Goal: Information Seeking & Learning: Learn about a topic

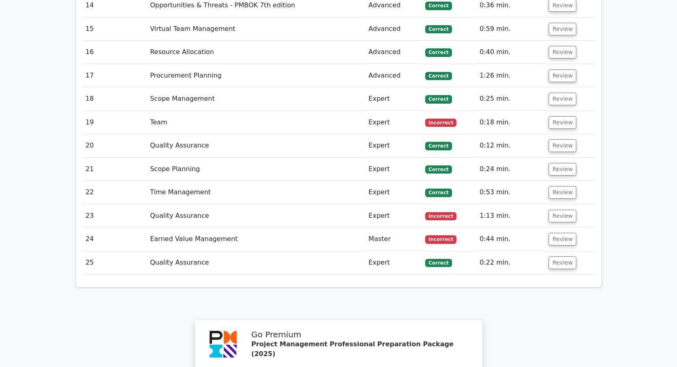
scroll to position [1918, 0]
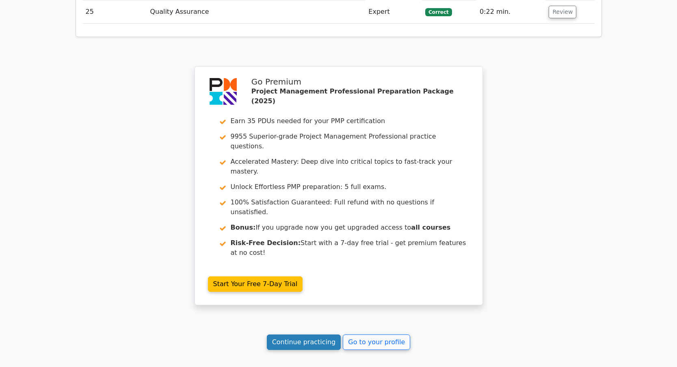
click at [292, 334] on link "Continue practicing" at bounding box center [304, 341] width 74 height 15
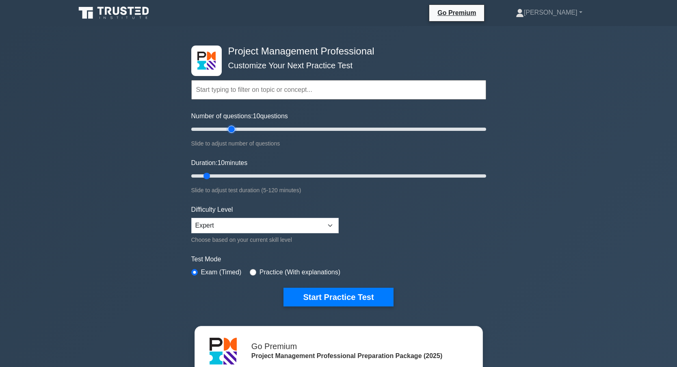
click at [228, 132] on input "Number of questions: 10 questions" at bounding box center [338, 129] width 295 height 10
type input "25"
click at [223, 131] on input "Number of questions: 30 questions" at bounding box center [338, 129] width 295 height 10
click at [231, 177] on input "Duration: 10 minutes" at bounding box center [338, 176] width 295 height 10
click at [236, 177] on input "Duration: 20 minutes" at bounding box center [338, 176] width 295 height 10
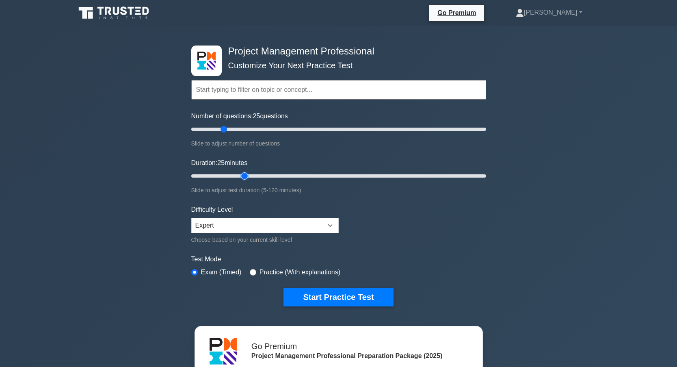
type input "25"
click at [240, 177] on input "Duration: 25 minutes" at bounding box center [338, 176] width 295 height 10
click at [333, 295] on button "Start Practice Test" at bounding box center [338, 296] width 110 height 19
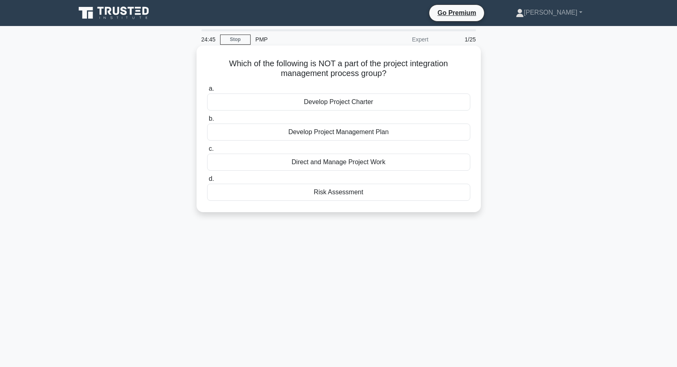
click at [306, 162] on div "Direct and Manage Project Work" at bounding box center [338, 161] width 263 height 17
click at [207, 151] on input "c. Direct and Manage Project Work" at bounding box center [207, 148] width 0 height 5
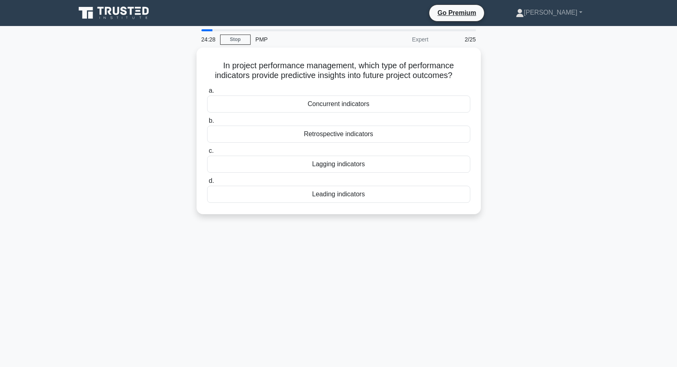
click at [174, 156] on div "In project performance management, which type of performance indicators provide…" at bounding box center [339, 136] width 536 height 176
click at [275, 164] on div "Lagging indicators" at bounding box center [338, 161] width 263 height 17
click at [207, 151] on input "c. Lagging indicators" at bounding box center [207, 148] width 0 height 5
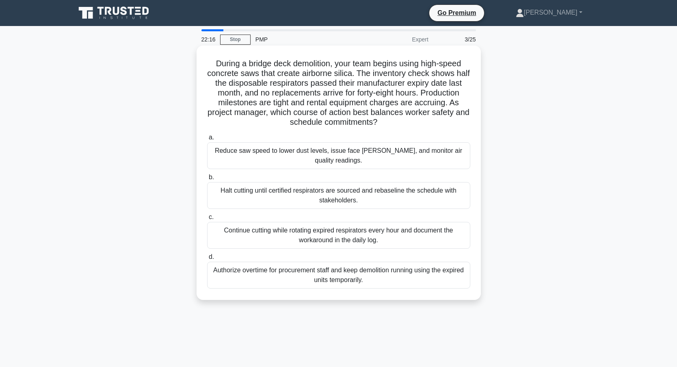
click at [248, 194] on div "Halt cutting until certified respirators are sourced and rebaseline the schedul…" at bounding box center [338, 195] width 263 height 27
click at [207, 180] on input "b. Halt cutting until certified respirators are sourced and rebaseline the sche…" at bounding box center [207, 177] width 0 height 5
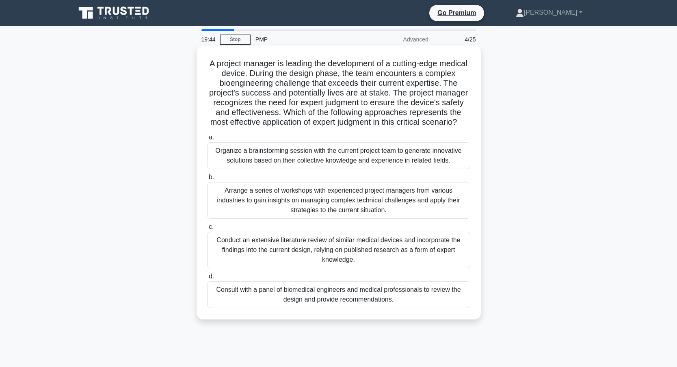
click at [263, 307] on div "Consult with a panel of biomedical engineers and medical professionals to revie…" at bounding box center [338, 294] width 263 height 27
click at [207, 279] on input "d. Consult with a panel of biomedical engineers and medical professionals to re…" at bounding box center [207, 276] width 0 height 5
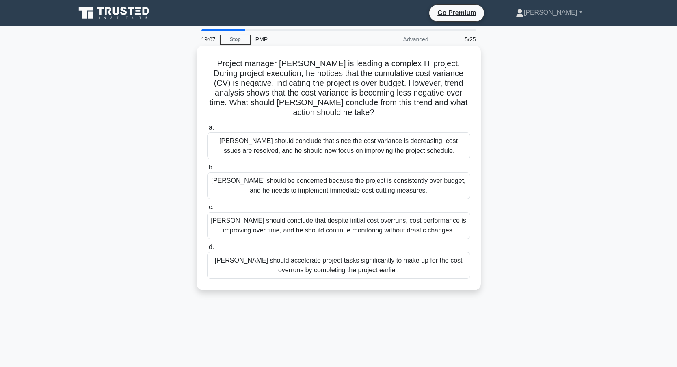
click at [360, 178] on div "[PERSON_NAME] should be concerned because the project is consistently over budg…" at bounding box center [338, 185] width 263 height 27
click at [207, 170] on input "b. [PERSON_NAME] should be concerned because the project is consistently over b…" at bounding box center [207, 167] width 0 height 5
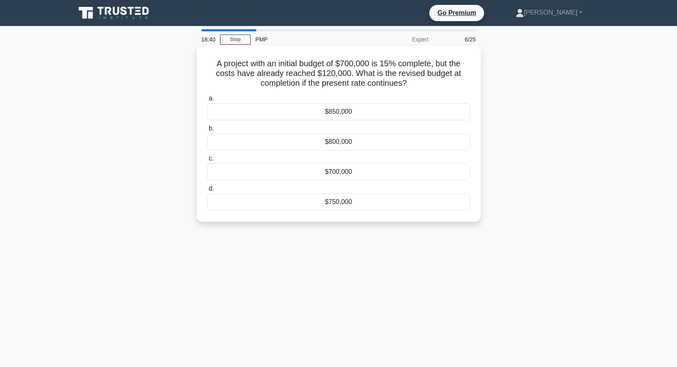
click at [289, 145] on div "$800,000" at bounding box center [338, 141] width 263 height 17
click at [207, 131] on input "b. $800,000" at bounding box center [207, 128] width 0 height 5
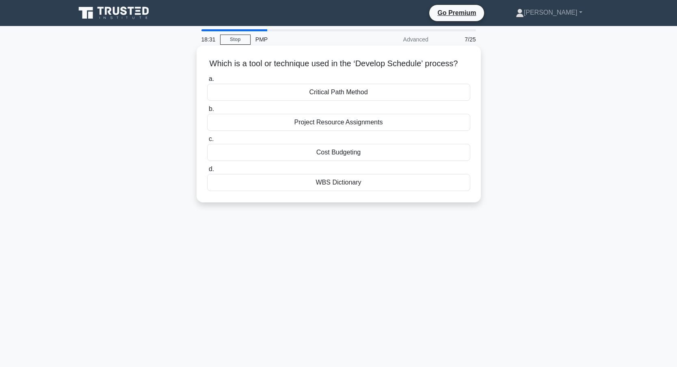
click at [288, 91] on div "Critical Path Method" at bounding box center [338, 92] width 263 height 17
click at [207, 82] on input "a. Critical Path Method" at bounding box center [207, 78] width 0 height 5
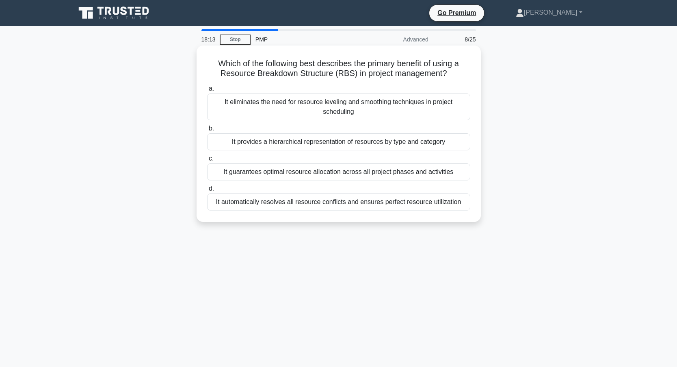
click at [250, 144] on div "It provides a hierarchical representation of resources by type and category" at bounding box center [338, 141] width 263 height 17
click at [207, 131] on input "b. It provides a hierarchical representation of resources by type and category" at bounding box center [207, 128] width 0 height 5
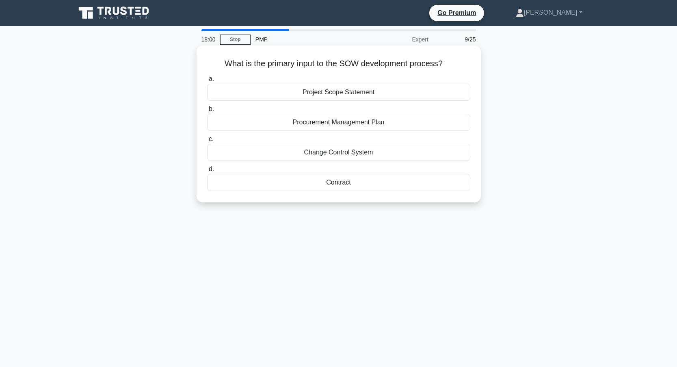
click at [287, 93] on div "Project Scope Statement" at bounding box center [338, 92] width 263 height 17
click at [207, 82] on input "a. Project Scope Statement" at bounding box center [207, 78] width 0 height 5
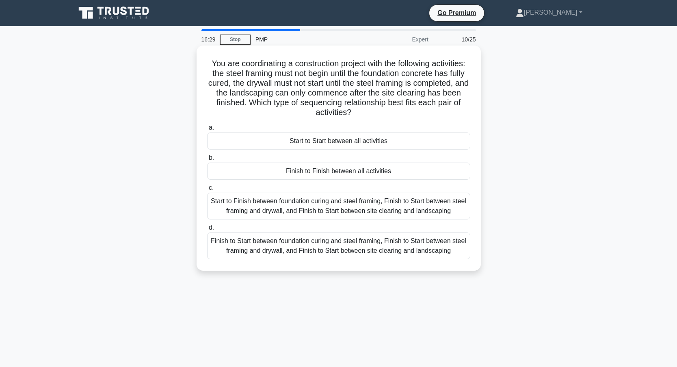
click at [313, 251] on div "Finish to Start between foundation curing and steel framing, Finish to Start be…" at bounding box center [338, 245] width 263 height 27
click at [207, 230] on input "d. Finish to Start between foundation curing and steel framing, Finish to Start…" at bounding box center [207, 227] width 0 height 5
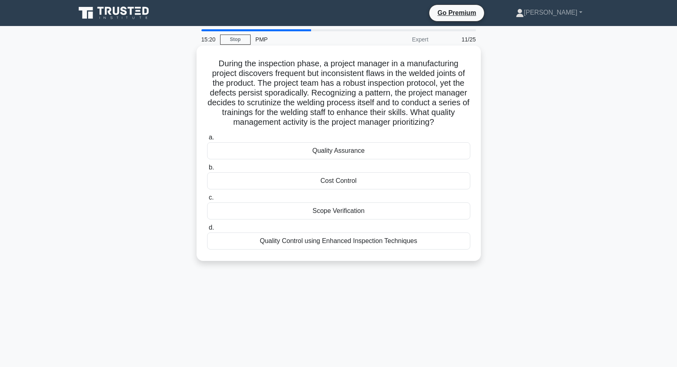
click at [267, 154] on div "Quality Assurance" at bounding box center [338, 150] width 263 height 17
click at [207, 140] on input "a. Quality Assurance" at bounding box center [207, 137] width 0 height 5
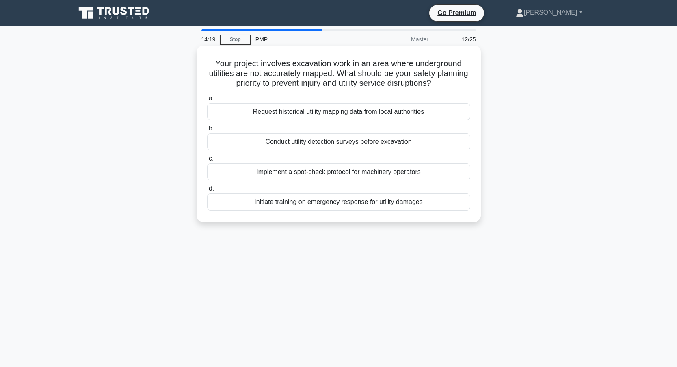
click at [240, 145] on div "Conduct utility detection surveys before excavation" at bounding box center [338, 141] width 263 height 17
click at [207, 131] on input "b. Conduct utility detection surveys before excavation" at bounding box center [207, 128] width 0 height 5
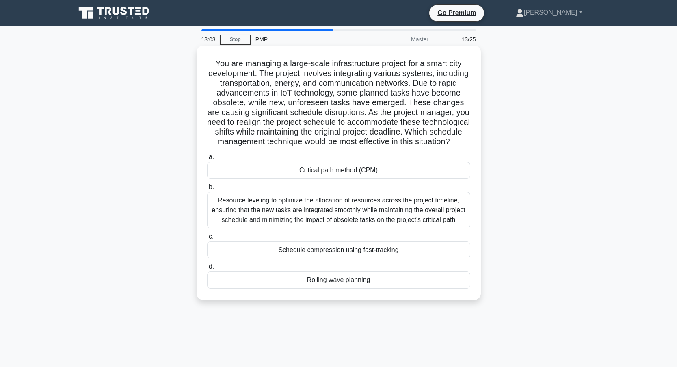
click at [267, 217] on div "Resource leveling to optimize the allocation of resources across the project ti…" at bounding box center [338, 210] width 263 height 37
click at [207, 190] on input "b. Resource leveling to optimize the allocation of resources across the project…" at bounding box center [207, 186] width 0 height 5
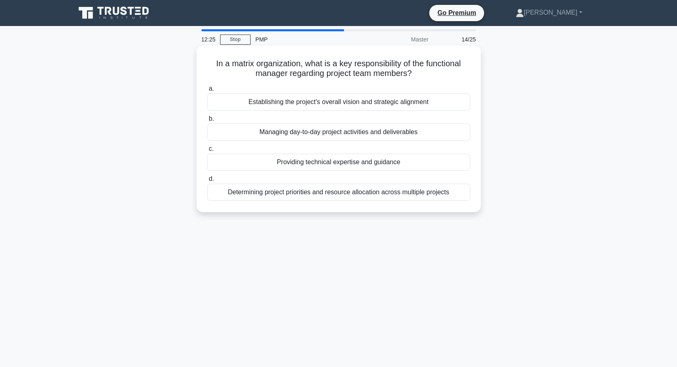
click at [283, 196] on div "Determining project priorities and resource allocation across multiple projects" at bounding box center [338, 192] width 263 height 17
click at [207, 181] on input "d. Determining project priorities and resource allocation across multiple proje…" at bounding box center [207, 178] width 0 height 5
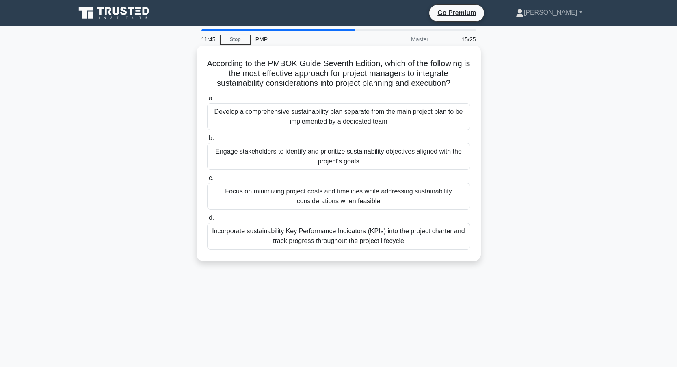
click at [265, 239] on div "Incorporate sustainability Key Performance Indicators (KPIs) into the project c…" at bounding box center [338, 235] width 263 height 27
click at [207, 220] on input "d. Incorporate sustainability Key Performance Indicators (KPIs) into the projec…" at bounding box center [207, 217] width 0 height 5
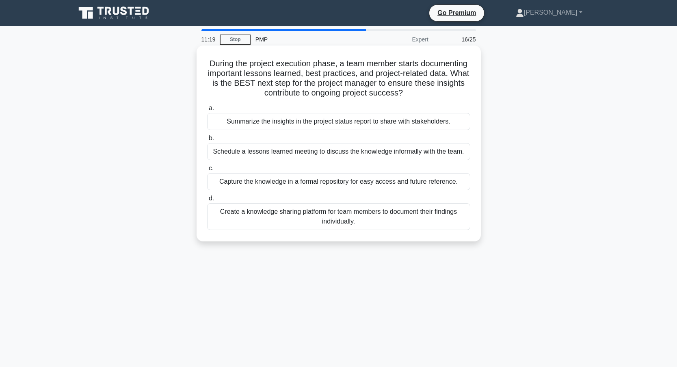
click at [290, 153] on div "Schedule a lessons learned meeting to discuss the knowledge informally with the…" at bounding box center [338, 151] width 263 height 17
click at [207, 141] on input "b. Schedule a lessons learned meeting to discuss the knowledge informally with …" at bounding box center [207, 138] width 0 height 5
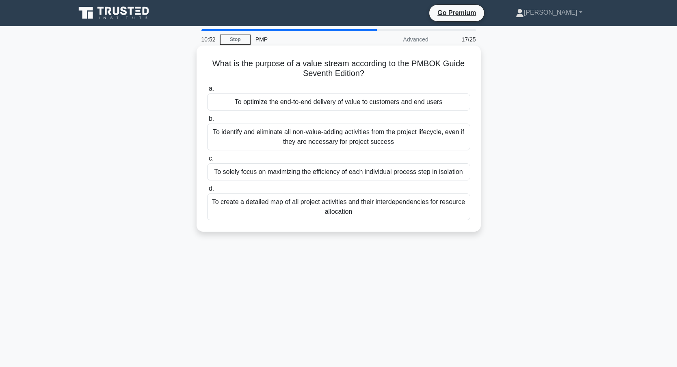
click at [251, 138] on div "To identify and eliminate all non-value-adding activities from the project life…" at bounding box center [338, 136] width 263 height 27
click at [207, 121] on input "b. To identify and eliminate all non-value-adding activities from the project l…" at bounding box center [207, 118] width 0 height 5
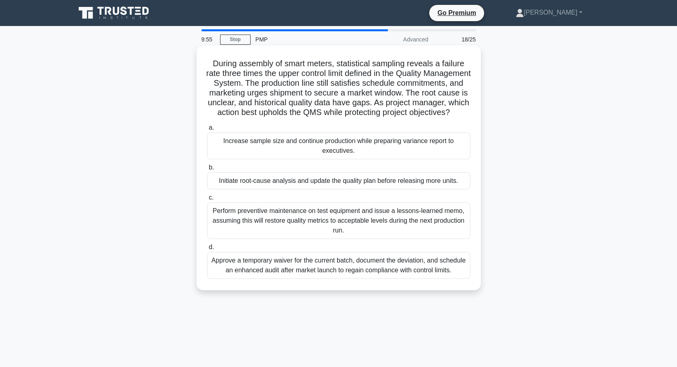
click at [254, 188] on div "Initiate root-cause analysis and update the quality plan before releasing more …" at bounding box center [338, 180] width 263 height 17
click at [207, 170] on input "b. Initiate root-cause analysis and update the quality plan before releasing mo…" at bounding box center [207, 167] width 0 height 5
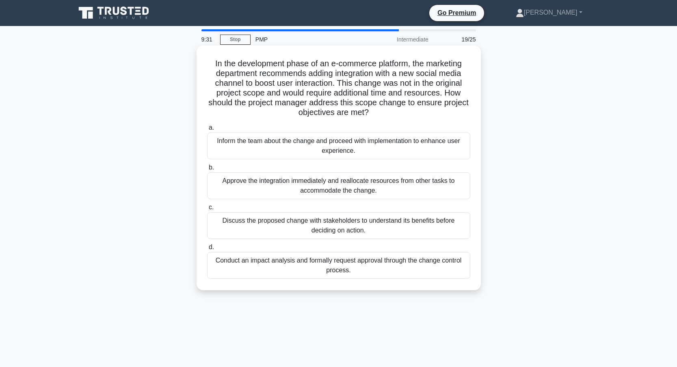
click at [286, 266] on div "Conduct an impact analysis and formally request approval through the change con…" at bounding box center [338, 265] width 263 height 27
click at [207, 250] on input "d. Conduct an impact analysis and formally request approval through the change …" at bounding box center [207, 246] width 0 height 5
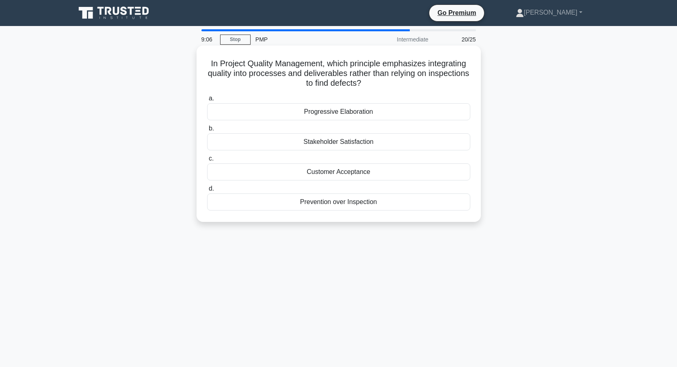
click at [313, 204] on div "Prevention over Inspection" at bounding box center [338, 201] width 263 height 17
click at [207, 191] on input "d. Prevention over Inspection" at bounding box center [207, 188] width 0 height 5
click at [273, 204] on div "Scope Baseline" at bounding box center [338, 201] width 263 height 17
click at [207, 191] on input "d. Scope Baseline" at bounding box center [207, 188] width 0 height 5
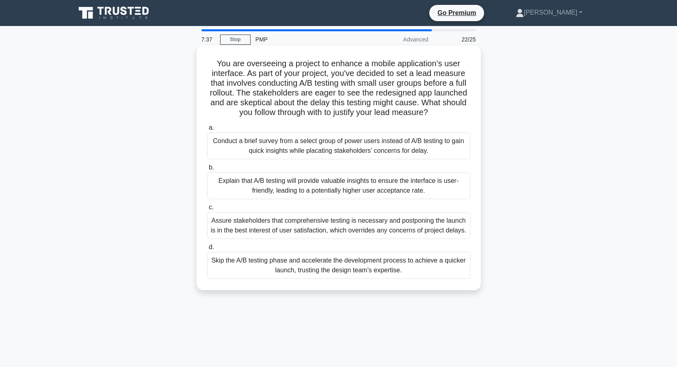
click at [283, 186] on div "Explain that A/B testing will provide valuable insights to ensure the interface…" at bounding box center [338, 185] width 263 height 27
click at [207, 170] on input "b. Explain that A/B testing will provide valuable insights to ensure the interf…" at bounding box center [207, 167] width 0 height 5
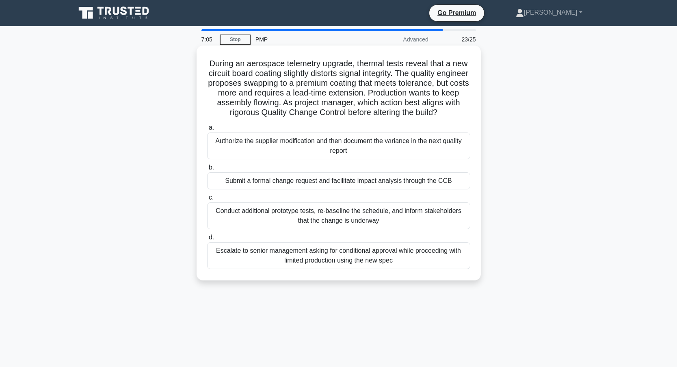
click at [234, 189] on div "Submit a formal change request and facilitate impact analysis through the CCB" at bounding box center [338, 180] width 263 height 17
click at [207, 170] on input "b. Submit a formal change request and facilitate impact analysis through the CCB" at bounding box center [207, 167] width 0 height 5
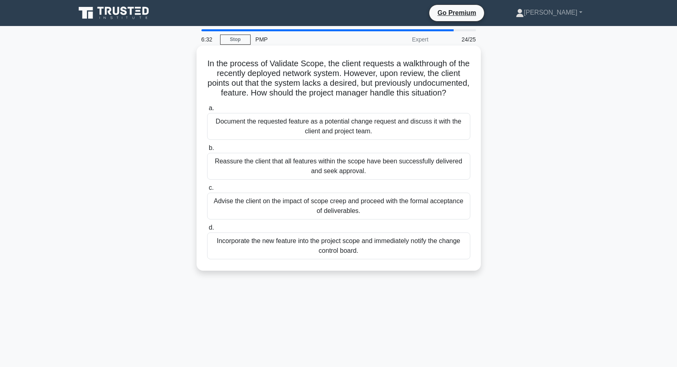
click at [216, 138] on div "Document the requested feature as a potential change request and discuss it wit…" at bounding box center [338, 126] width 263 height 27
click at [207, 111] on input "a. Document the requested feature as a potential change request and discuss it …" at bounding box center [207, 108] width 0 height 5
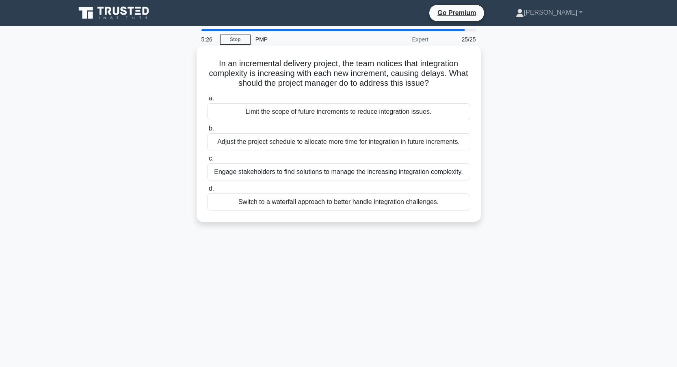
click at [281, 172] on div "Engage stakeholders to find solutions to manage the increasing integration comp…" at bounding box center [338, 171] width 263 height 17
click at [207, 161] on input "c. Engage stakeholders to find solutions to manage the increasing integration c…" at bounding box center [207, 158] width 0 height 5
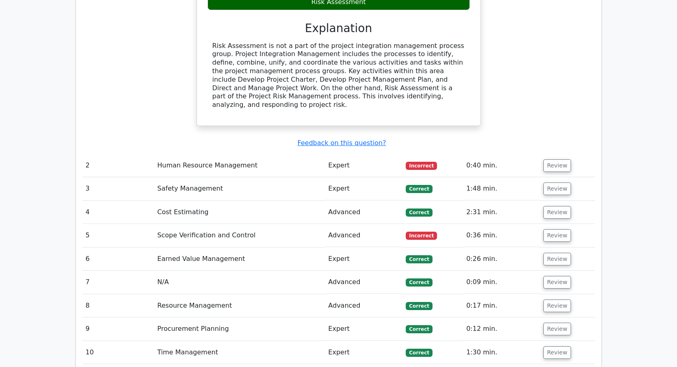
scroll to position [1137, 0]
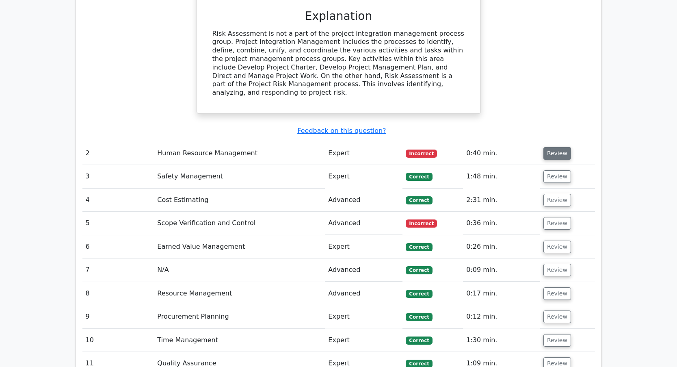
click at [552, 147] on button "Review" at bounding box center [557, 153] width 28 height 13
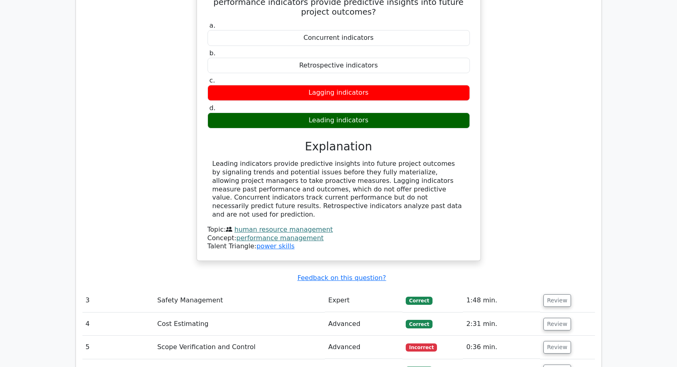
scroll to position [1340, 0]
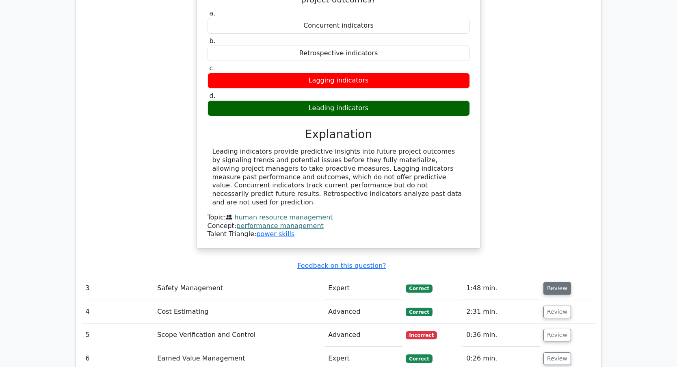
click at [556, 282] on button "Review" at bounding box center [557, 288] width 28 height 13
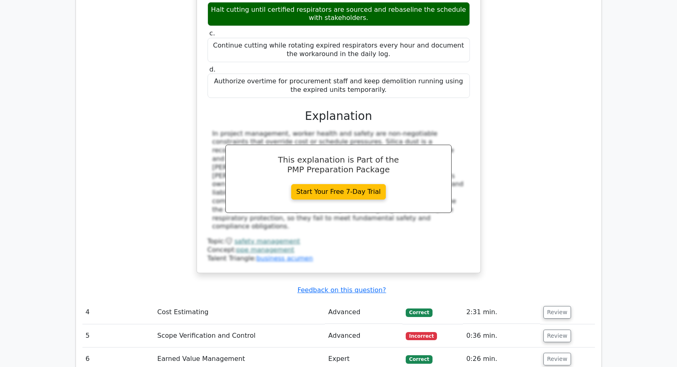
scroll to position [1786, 0]
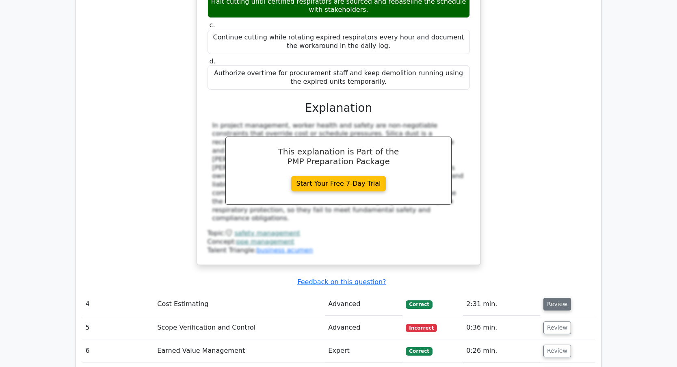
click at [555, 298] on button "Review" at bounding box center [557, 304] width 28 height 13
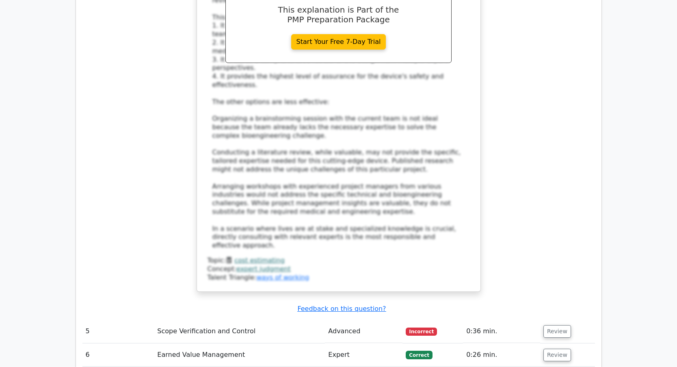
scroll to position [2436, 0]
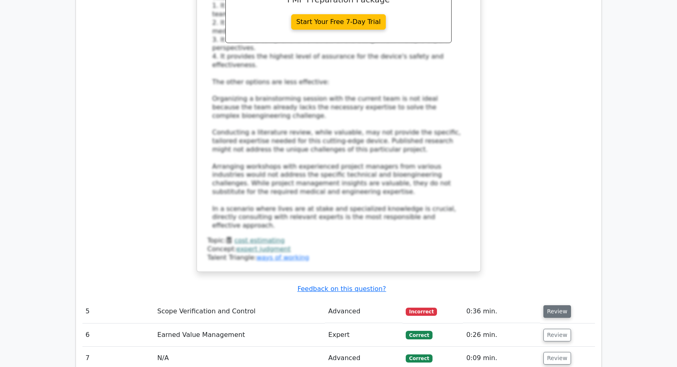
click at [550, 305] on button "Review" at bounding box center [557, 311] width 28 height 13
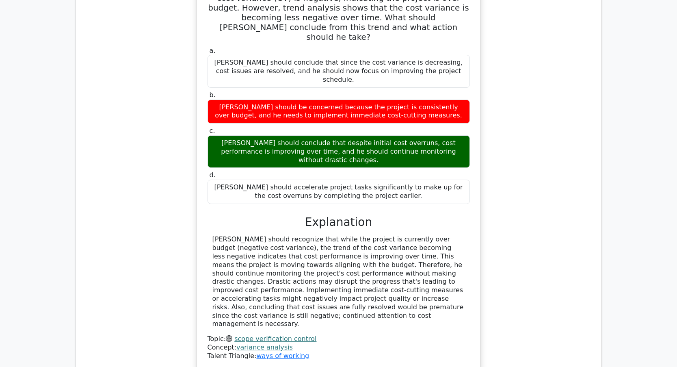
scroll to position [2801, 0]
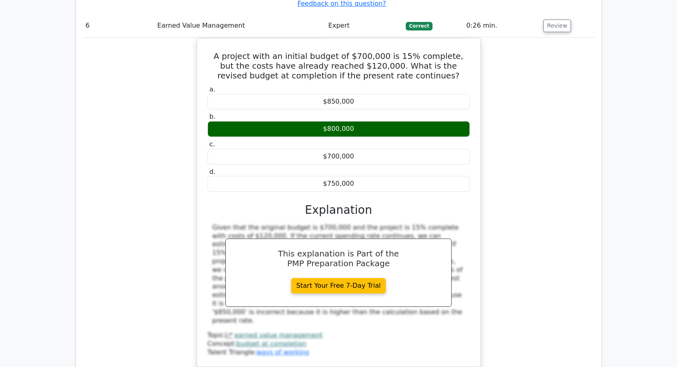
scroll to position [3207, 0]
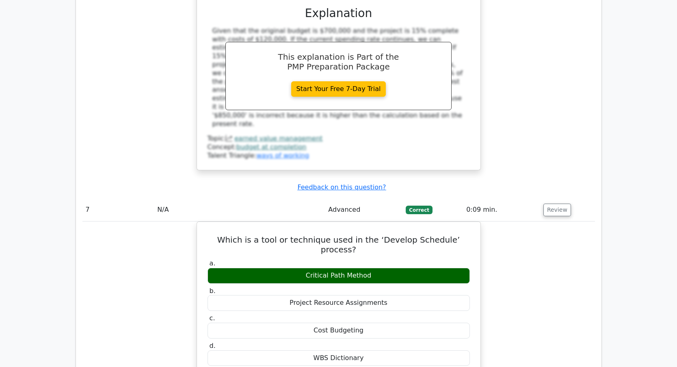
scroll to position [3492, 0]
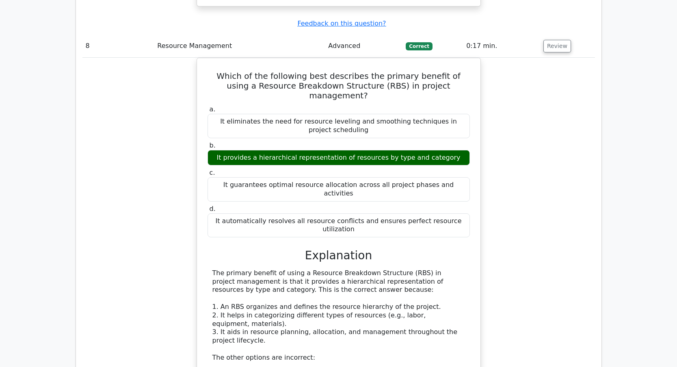
scroll to position [4060, 0]
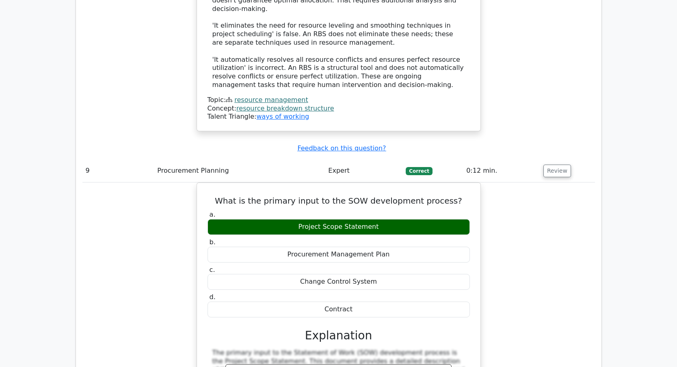
scroll to position [4344, 0]
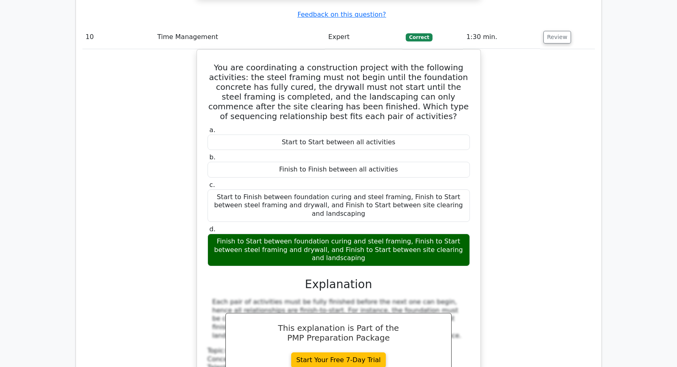
scroll to position [4831, 0]
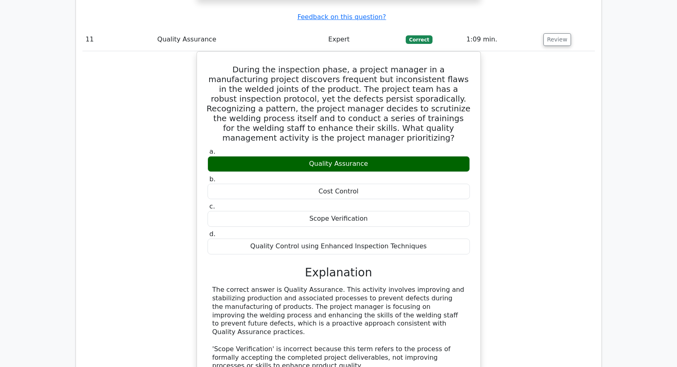
scroll to position [5319, 0]
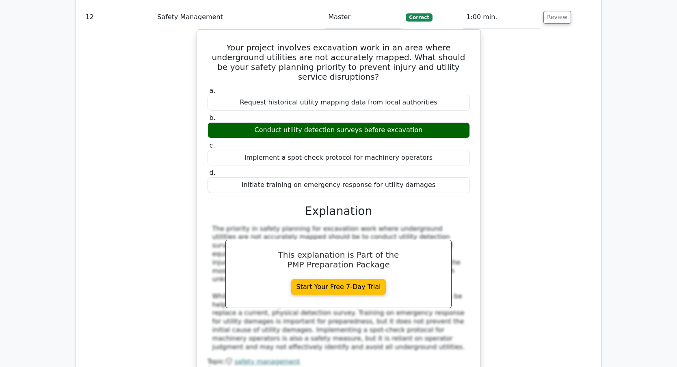
scroll to position [5765, 0]
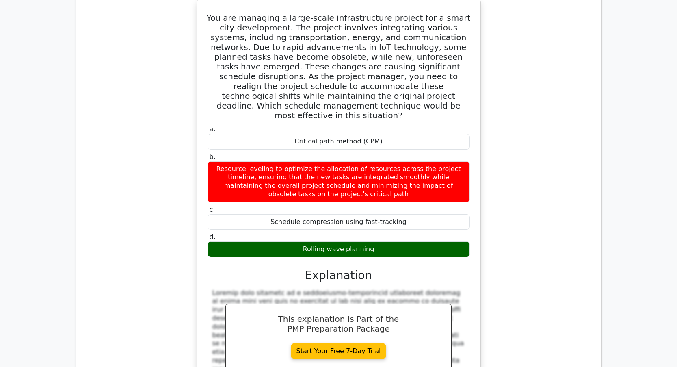
scroll to position [6212, 0]
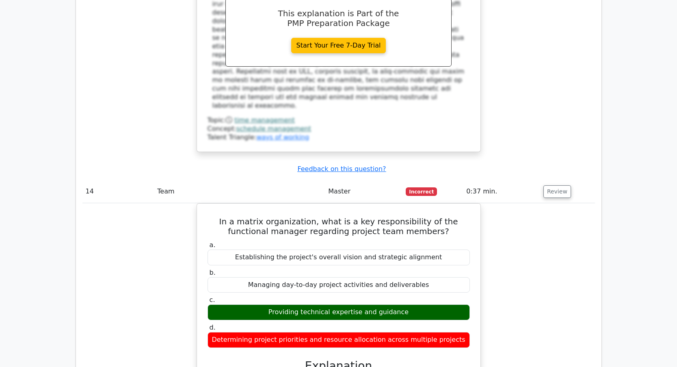
scroll to position [6699, 0]
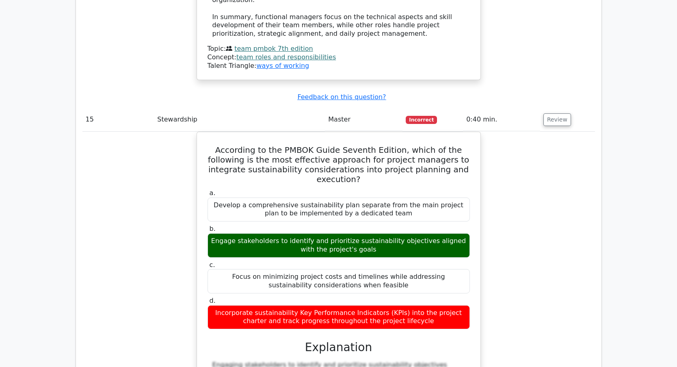
scroll to position [7105, 0]
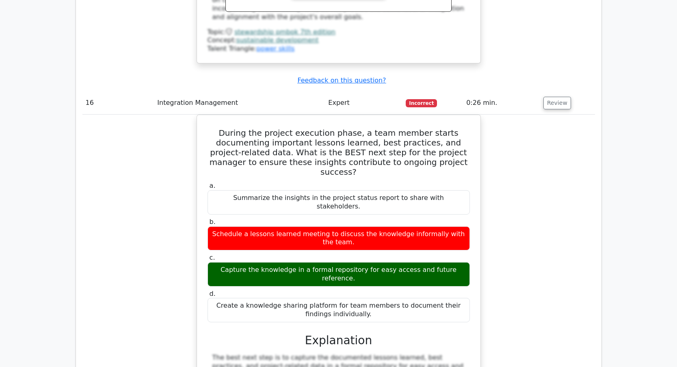
scroll to position [7552, 0]
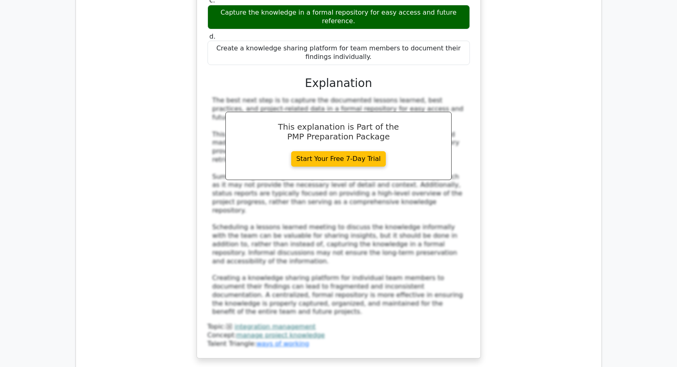
scroll to position [7998, 0]
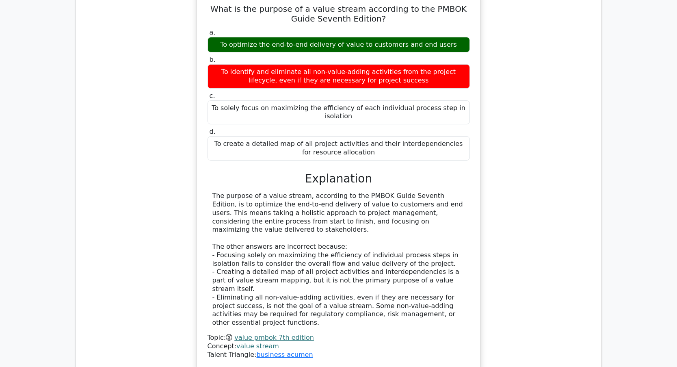
scroll to position [8323, 0]
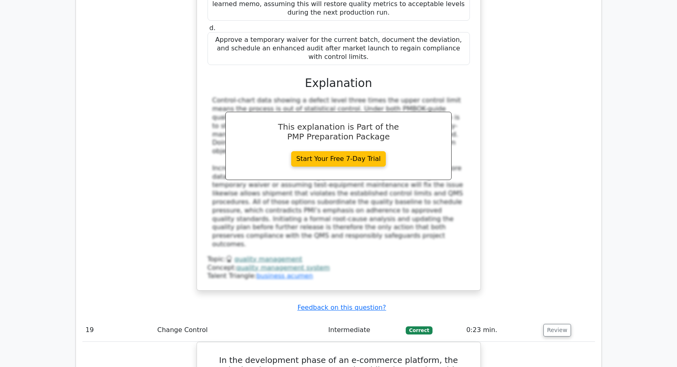
scroll to position [8932, 0]
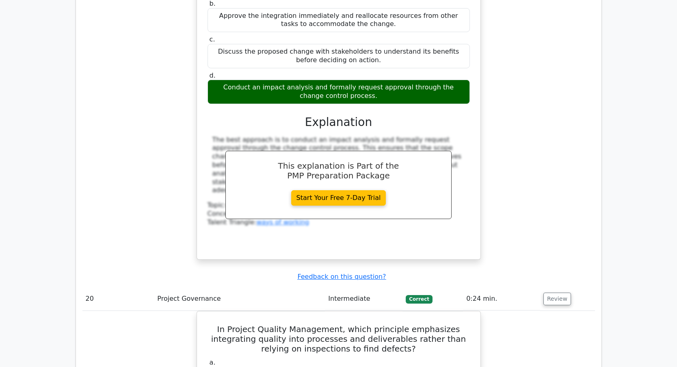
scroll to position [9298, 0]
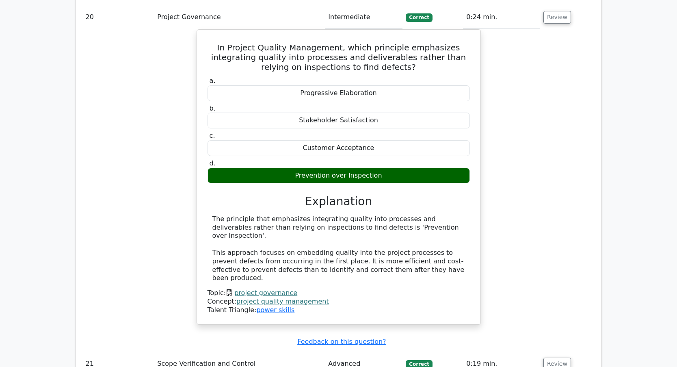
scroll to position [9582, 0]
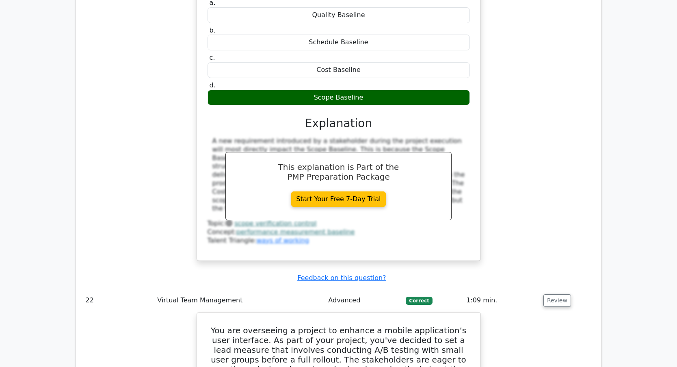
scroll to position [9988, 0]
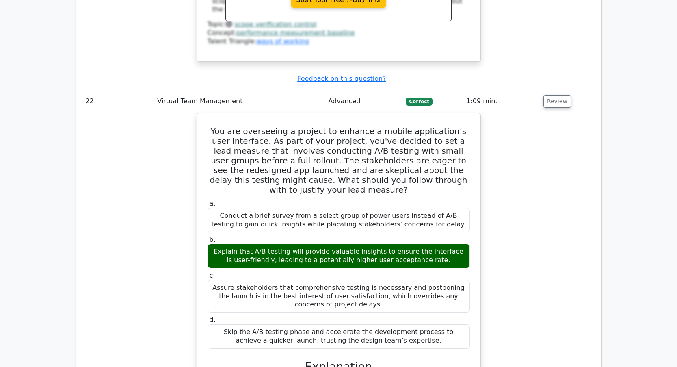
scroll to position [10434, 0]
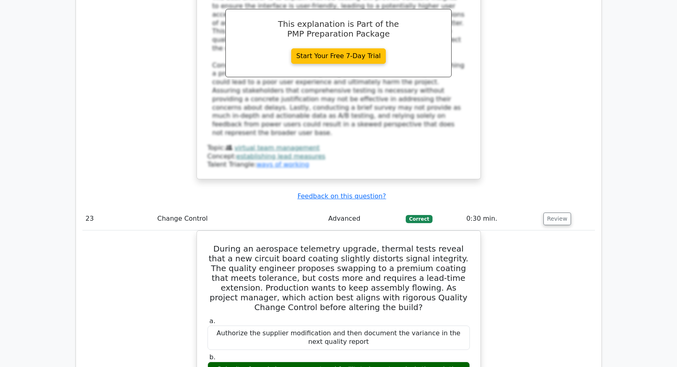
scroll to position [10922, 0]
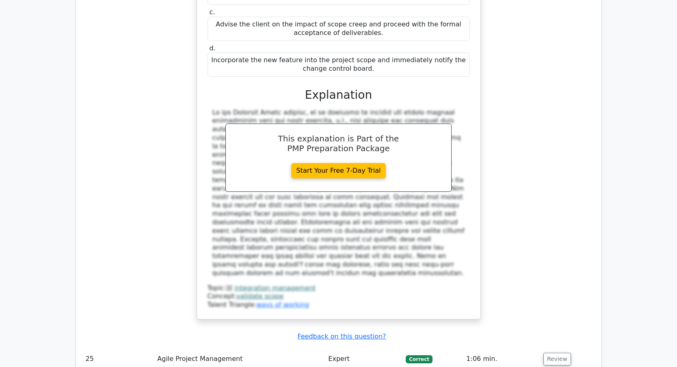
scroll to position [11518, 0]
